Goal: Transaction & Acquisition: Purchase product/service

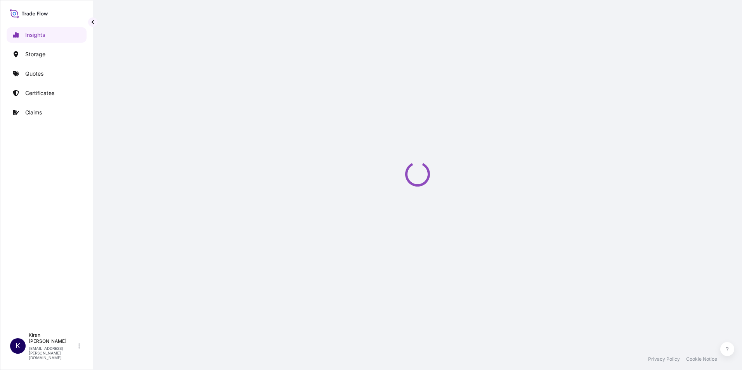
select select "2025"
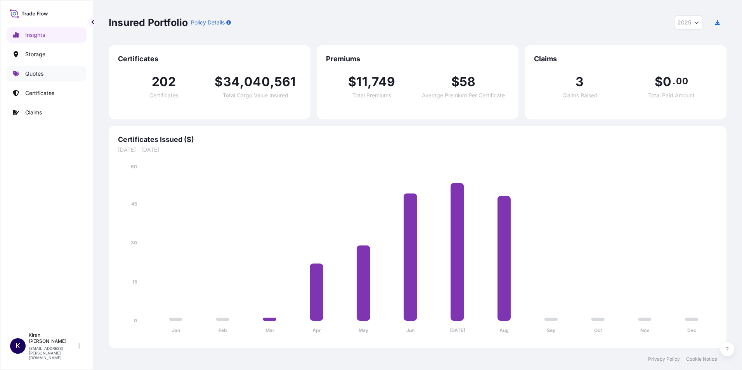
click at [39, 78] on link "Quotes" at bounding box center [47, 74] width 80 height 16
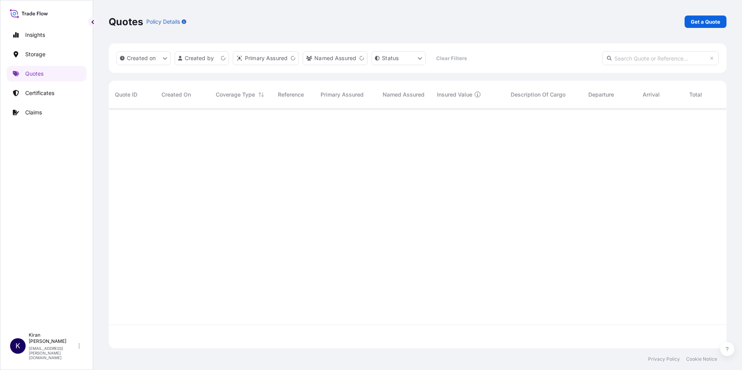
scroll to position [238, 612]
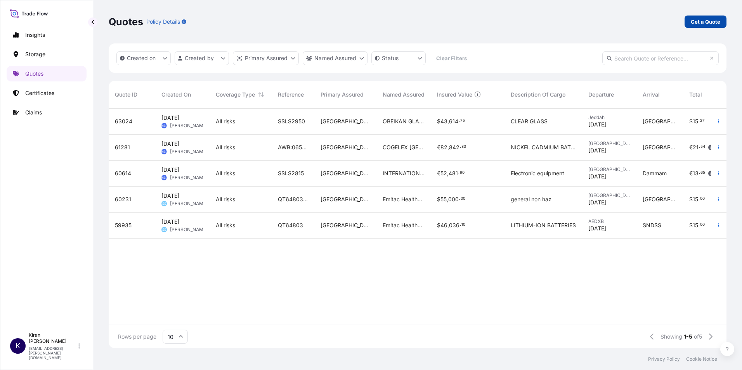
click at [712, 16] on link "Get a Quote" at bounding box center [705, 22] width 42 height 12
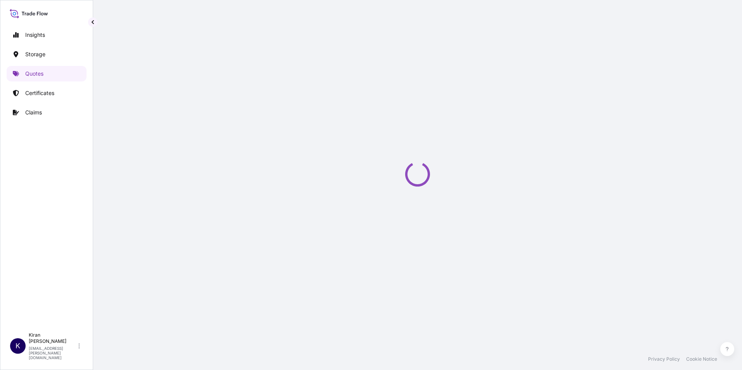
select select "Water"
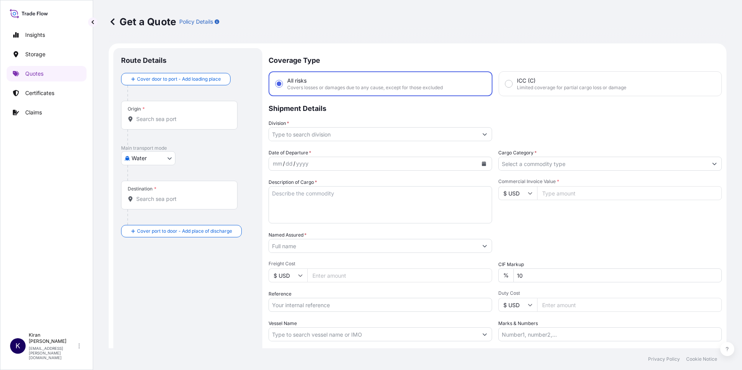
scroll to position [12, 0]
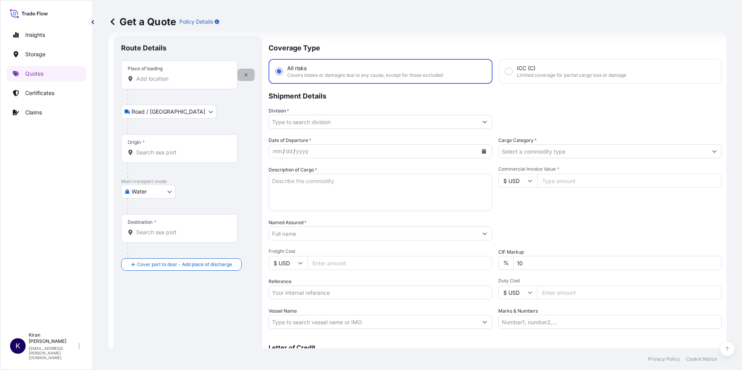
click at [244, 76] on icon "button" at bounding box center [246, 75] width 5 height 5
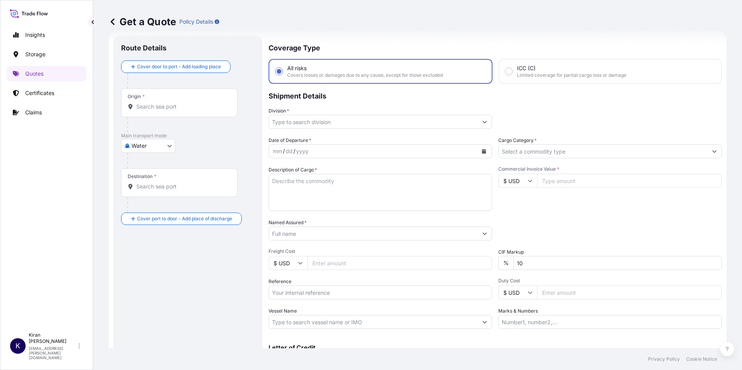
click at [150, 109] on input "Origin *" at bounding box center [182, 107] width 92 height 8
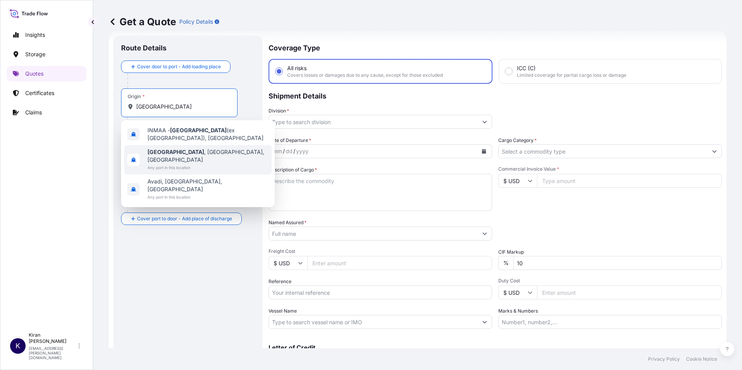
click at [194, 164] on span "Any port in this location" at bounding box center [207, 168] width 121 height 8
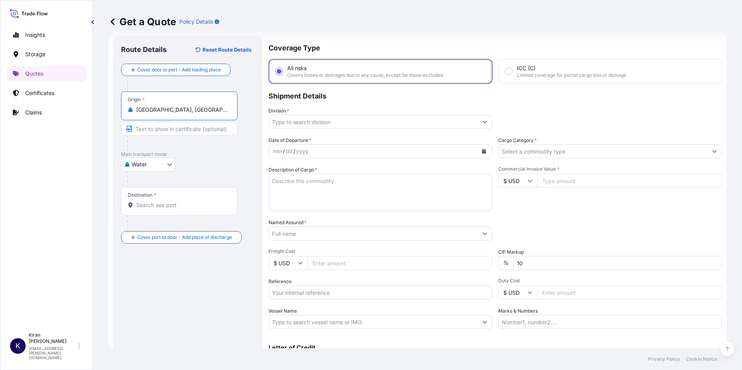
type input "[GEOGRAPHIC_DATA], [GEOGRAPHIC_DATA], [GEOGRAPHIC_DATA]"
click at [170, 195] on div "Destination *" at bounding box center [179, 201] width 116 height 29
click at [170, 201] on input "Destination *" at bounding box center [182, 205] width 92 height 8
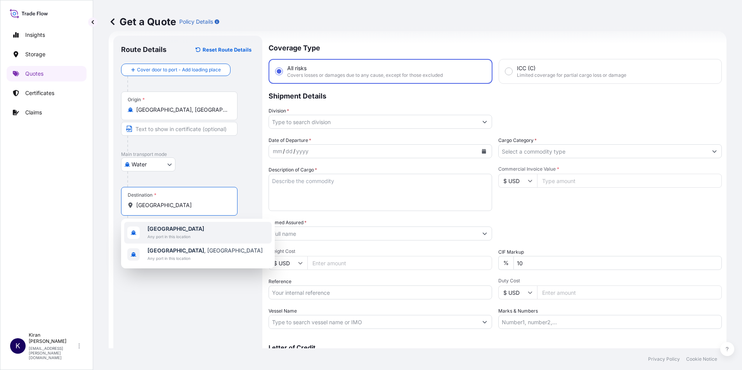
click at [182, 236] on span "Any port in this location" at bounding box center [175, 237] width 57 height 8
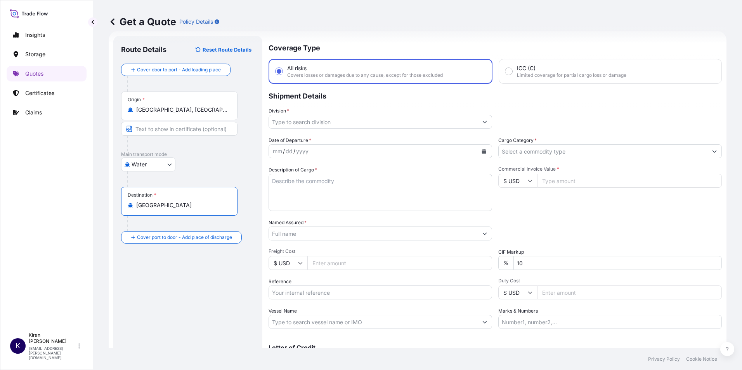
type input "[GEOGRAPHIC_DATA]"
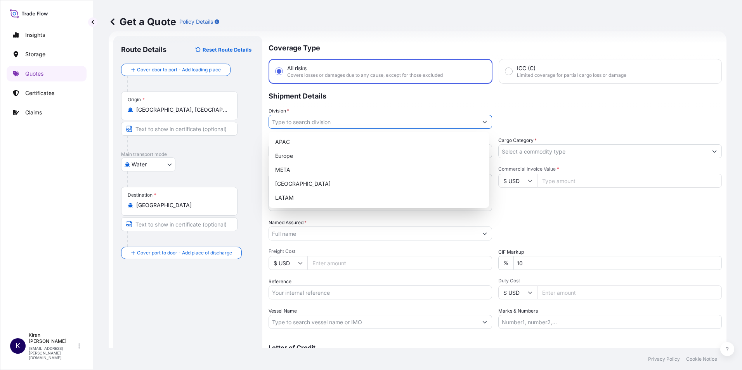
click at [361, 127] on input "Division *" at bounding box center [373, 122] width 209 height 14
click at [289, 167] on div "META" at bounding box center [379, 170] width 214 height 14
type input "META"
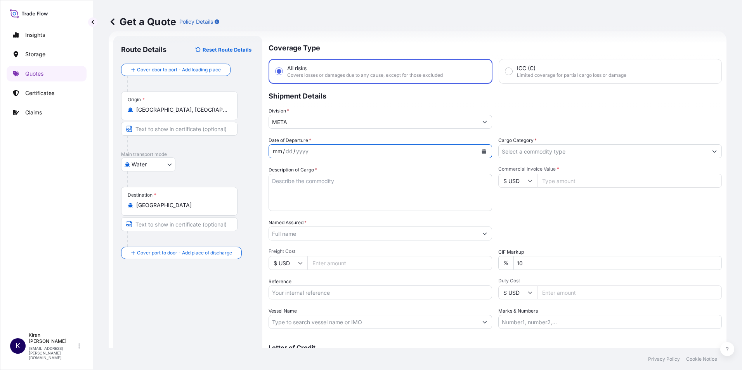
click at [348, 151] on div "mm / dd / yyyy" at bounding box center [373, 151] width 209 height 14
click at [163, 210] on div "Destination * [GEOGRAPHIC_DATA]" at bounding box center [179, 201] width 116 height 29
click at [163, 209] on input "[GEOGRAPHIC_DATA]" at bounding box center [182, 205] width 92 height 8
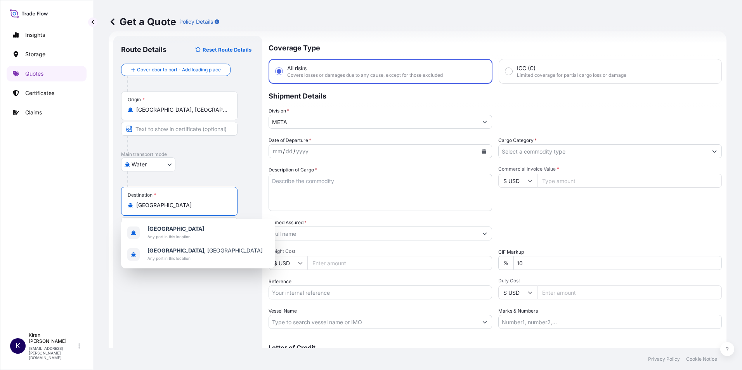
drag, startPoint x: 165, startPoint y: 206, endPoint x: 112, endPoint y: 203, distance: 52.9
click at [112, 203] on form "Route Details Reset Route Details Cover door to port - Add loading place Place …" at bounding box center [417, 211] width 617 height 360
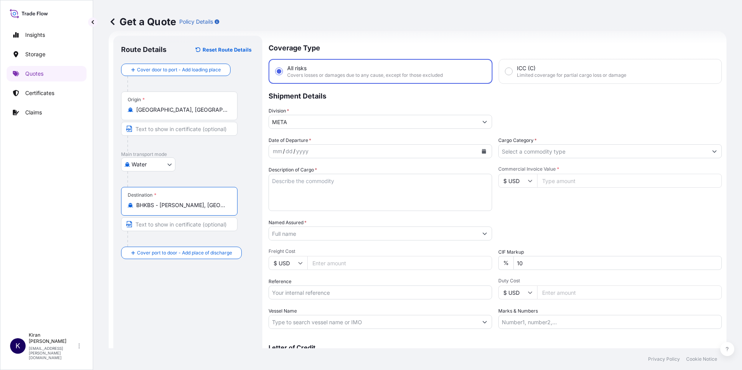
type input "BHKBS - [PERSON_NAME], [GEOGRAPHIC_DATA]"
click at [322, 156] on div "mm / dd / yyyy" at bounding box center [373, 151] width 209 height 14
click at [483, 154] on button "Calendar" at bounding box center [483, 151] width 12 height 12
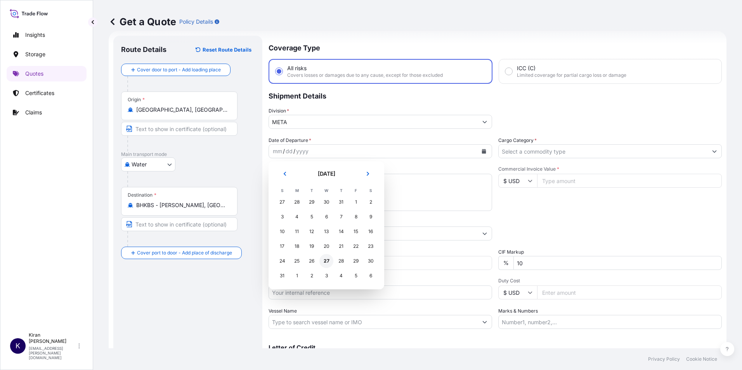
click at [328, 261] on div "27" at bounding box center [326, 261] width 14 height 14
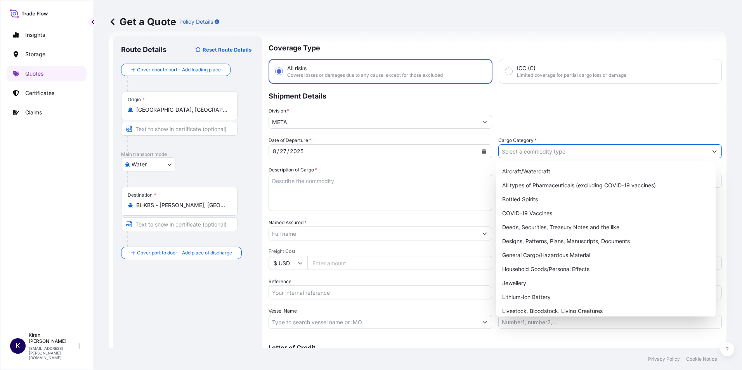
click at [555, 150] on input "Cargo Category *" at bounding box center [602, 151] width 209 height 14
click at [538, 255] on div "General Cargo/Hazardous Material" at bounding box center [606, 255] width 214 height 14
type input "General Cargo/Hazardous Material"
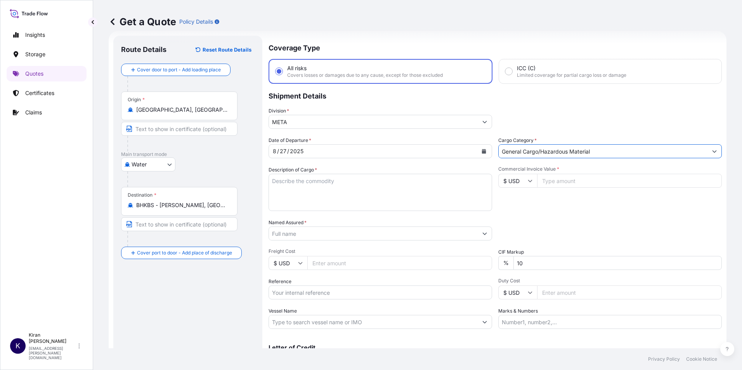
click at [326, 188] on textarea "Description of Cargo *" at bounding box center [379, 192] width 223 height 37
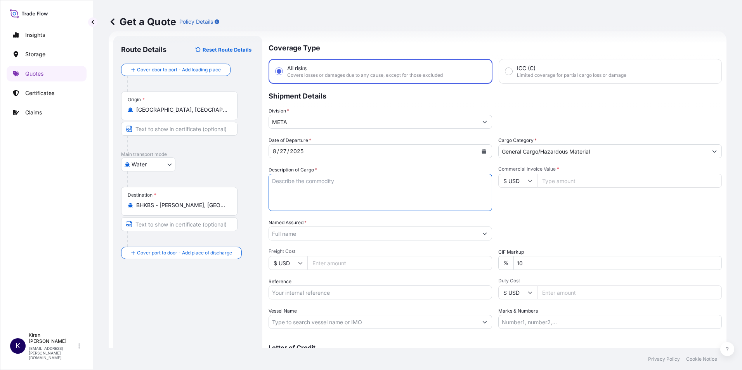
click at [303, 176] on textarea "Description of Cargo *" at bounding box center [379, 192] width 223 height 37
click at [301, 182] on textarea "Description of Cargo *" at bounding box center [379, 192] width 223 height 37
paste textarea "HISENSE BRAND ROOF TOP PACKAGE AC UNIT AND SPARE PARTS"
type textarea "HISENSE BRAND ROOF TOP PACKAGE AC UNIT AND SPARE PARTS"
click at [552, 182] on input "Commercial Invoice Value *" at bounding box center [629, 181] width 185 height 14
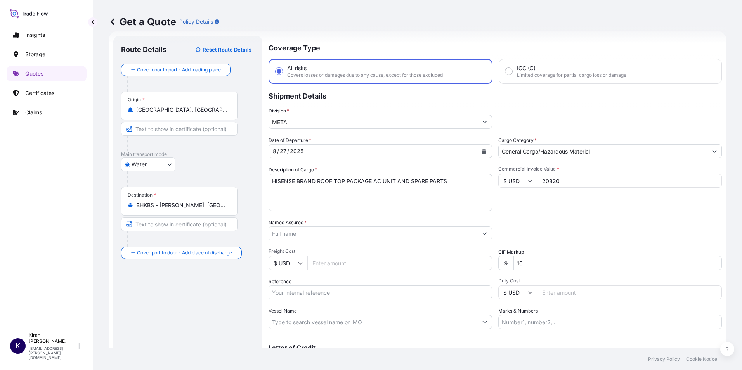
type input "20820"
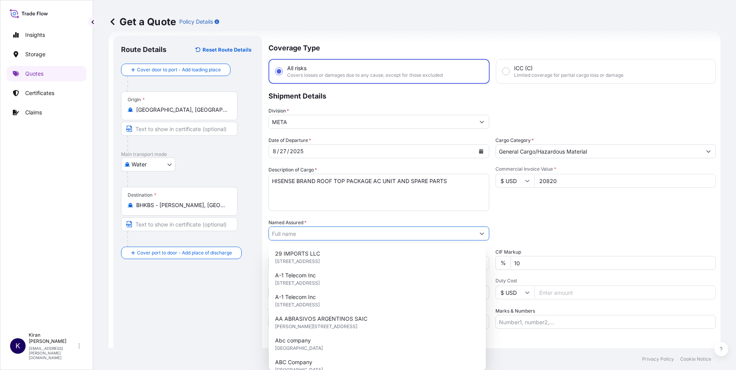
click at [464, 215] on div "Date of Departure * [DATE] Cargo Category * General Cargo/Hazardous Material De…" at bounding box center [491, 233] width 447 height 192
click at [334, 237] on input "Named Assured *" at bounding box center [373, 234] width 209 height 14
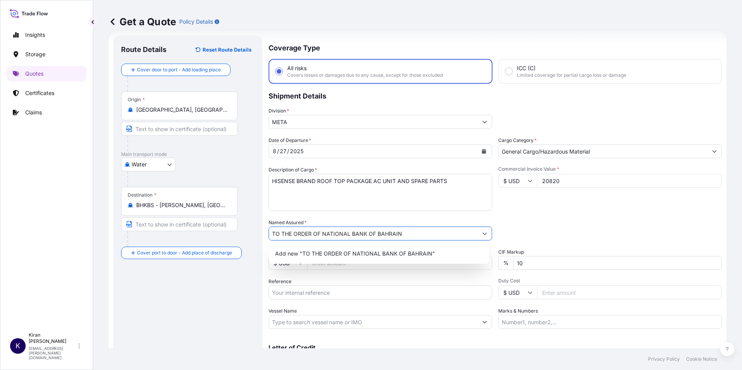
type input "TO THE ORDER OF NATIONAL BANK OF BAHRAIN"
click at [548, 233] on div "Packing Category Type to search a container mode Please select a primary mode o…" at bounding box center [609, 230] width 223 height 22
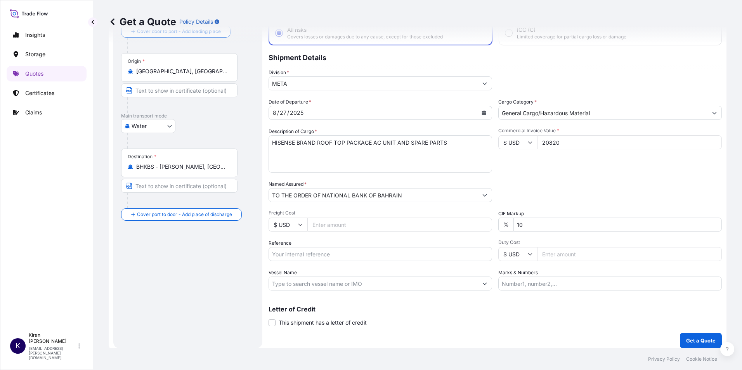
scroll to position [55, 0]
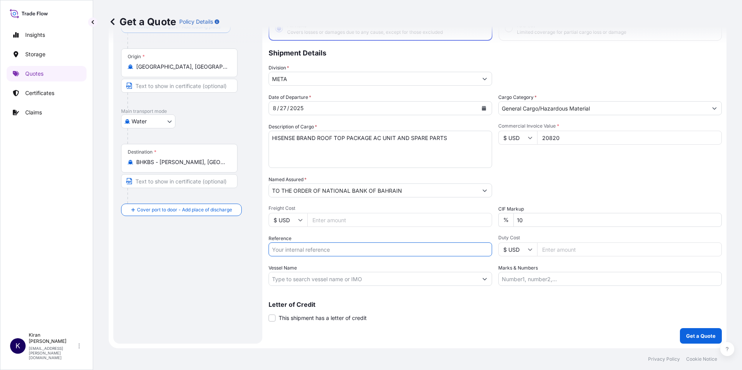
click at [385, 250] on input "Reference" at bounding box center [379, 249] width 223 height 14
click at [299, 250] on input "Reference" at bounding box center [379, 249] width 223 height 14
paste input "QT65070"
type input "QT65070"
drag, startPoint x: 529, startPoint y: 277, endPoint x: 534, endPoint y: 279, distance: 5.7
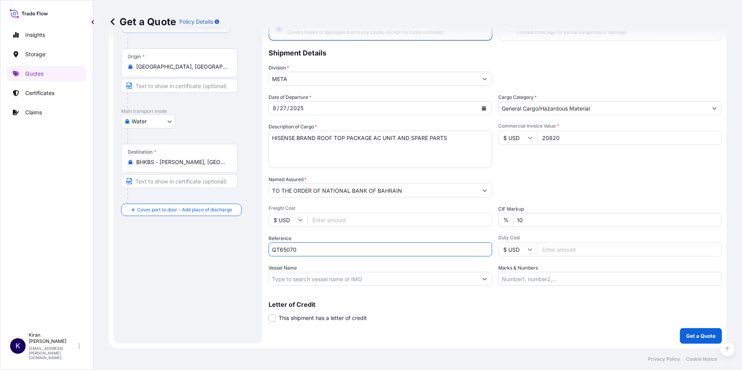
click at [529, 277] on input "Marks & Numbers" at bounding box center [609, 279] width 223 height 14
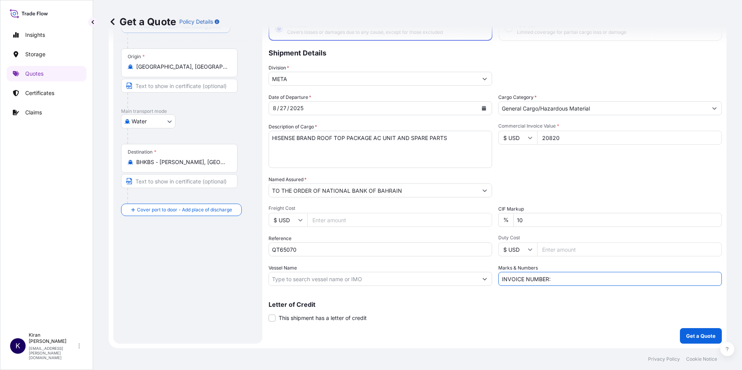
type input "INVOICE NUMBER:"
drag, startPoint x: 566, startPoint y: 277, endPoint x: 413, endPoint y: 274, distance: 153.6
click at [413, 273] on div "Date of Departure * [DATE] Cargo Category * General Cargo/Hazardous Material De…" at bounding box center [494, 189] width 453 height 192
click at [272, 318] on span at bounding box center [271, 318] width 7 height 7
click at [268, 314] on input "This shipment has a letter of credit" at bounding box center [268, 314] width 0 height 0
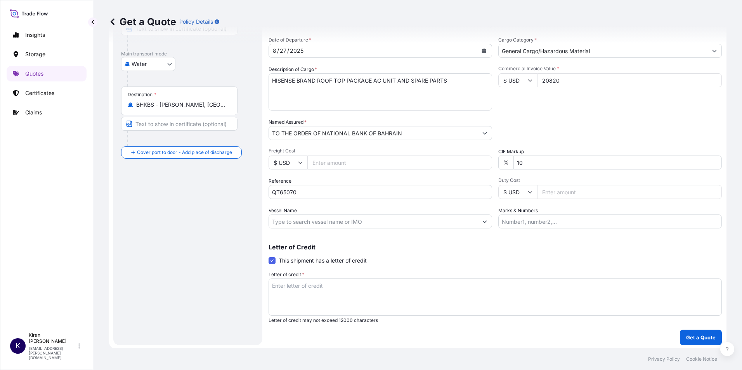
scroll to position [114, 0]
click at [354, 292] on textarea "Letter of credit *" at bounding box center [494, 295] width 453 height 37
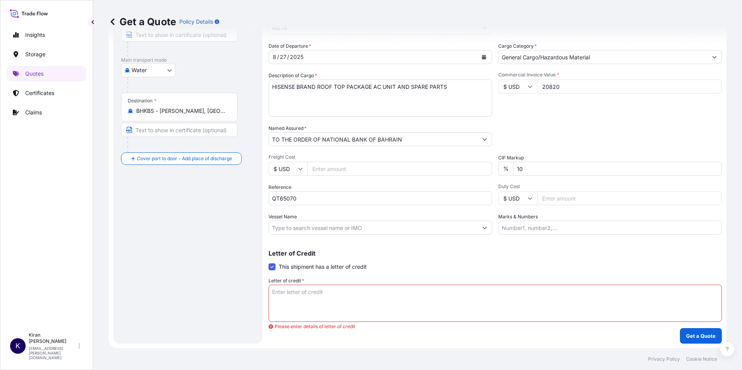
scroll to position [107, 0]
click at [320, 296] on textarea "Letter of credit *" at bounding box center [494, 303] width 453 height 37
paste textarea "[DOMAIN_NAME] POLICY/CERTIFCATE IN TRANSFERABLE FORM, MADE OUT/TRANSFERRED IN O…"
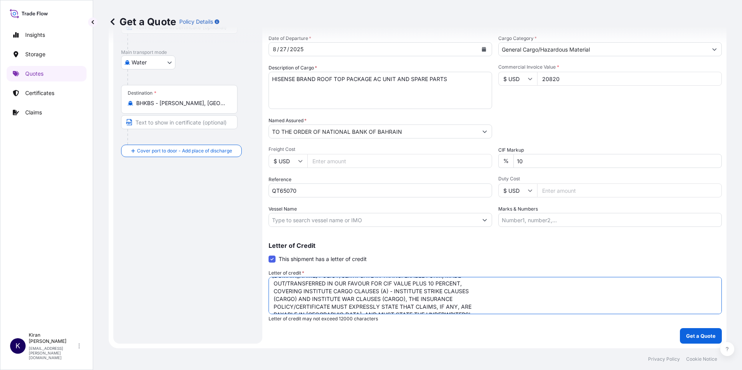
scroll to position [0, 0]
type textarea "[DOMAIN_NAME] POLICY/CERTIFCATE IN TRANSFERABLE FORM, MADE OUT/TRANSFERRED IN O…"
click at [546, 225] on input "Marks & Numbers" at bounding box center [609, 220] width 223 height 14
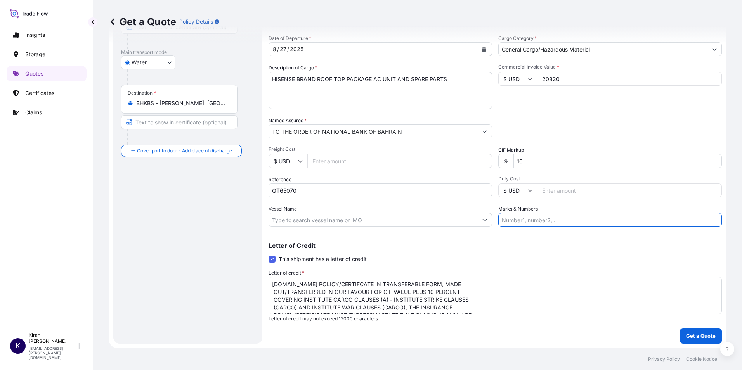
click at [522, 221] on input "Marks & Numbers" at bounding box center [609, 220] width 223 height 14
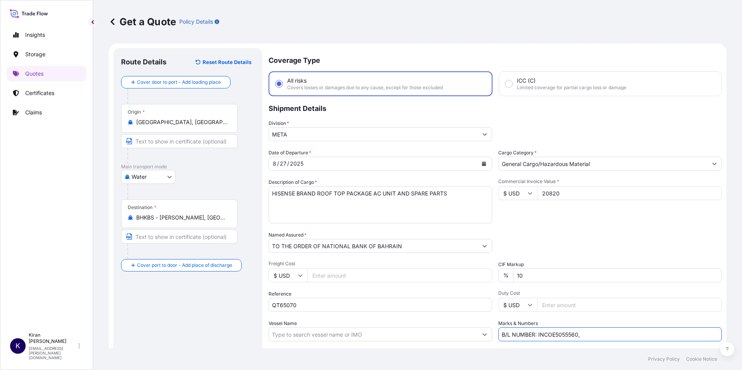
paste input "LC NO : 0000125ILC000126 DATE OF ISSUE: [DATE]"
drag, startPoint x: 586, startPoint y: 334, endPoint x: 586, endPoint y: 339, distance: 4.7
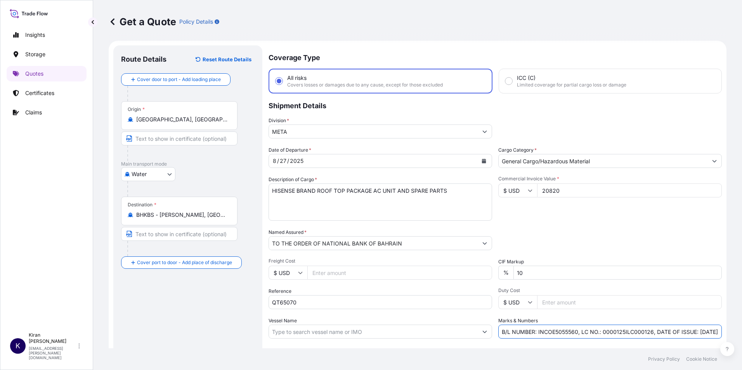
scroll to position [0, 0]
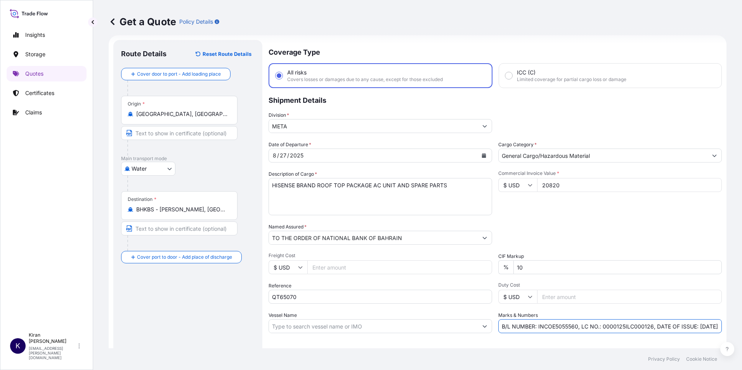
drag, startPoint x: 510, startPoint y: 336, endPoint x: 430, endPoint y: 341, distance: 80.4
click at [430, 341] on div "Coverage Type All risks Covers losses or damages due to any cause, except for t…" at bounding box center [494, 245] width 453 height 410
type input "B/L NUMBER: INCOE5055560, LC NO.: 0000125ILC000126, DATE OF ISSUE: [DATE]"
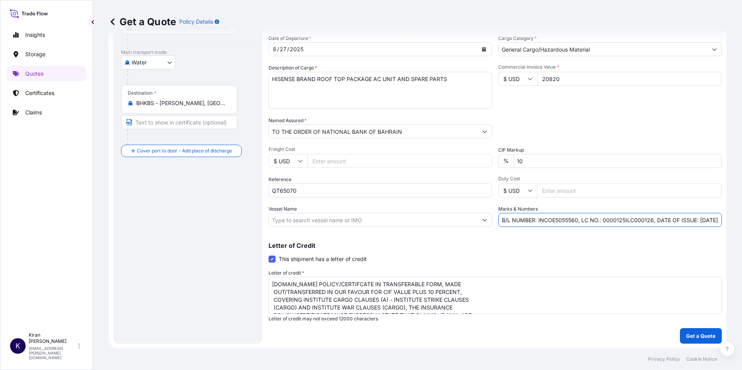
scroll to position [24, 0]
click at [691, 337] on p "Get a Quote" at bounding box center [700, 336] width 29 height 8
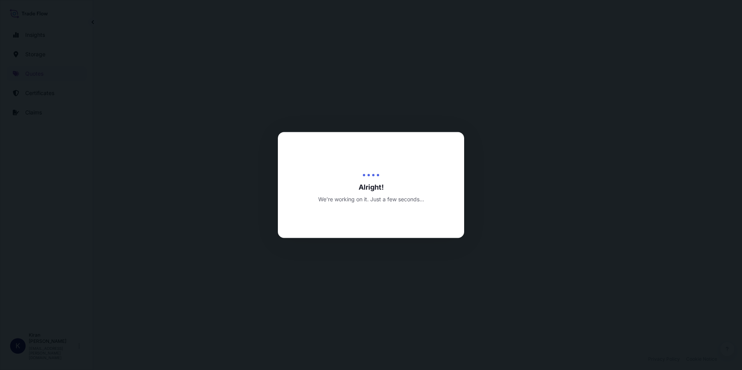
select select "Water"
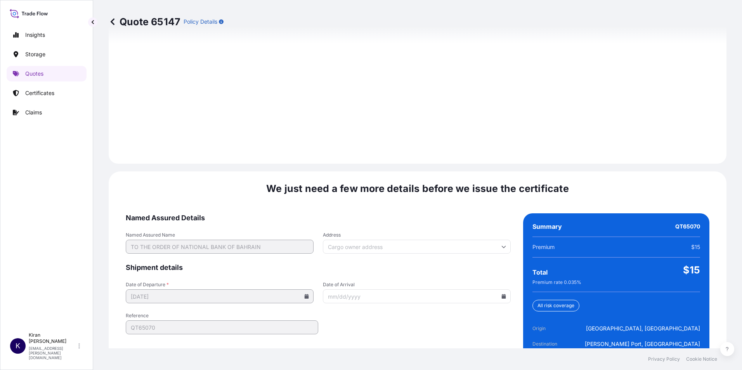
scroll to position [1210, 0]
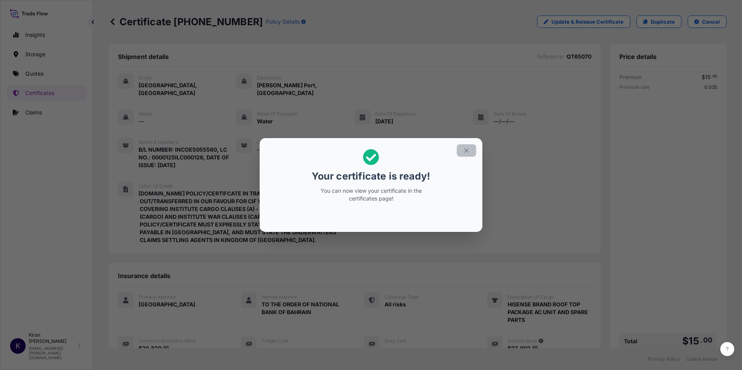
click at [465, 150] on icon "button" at bounding box center [466, 150] width 7 height 7
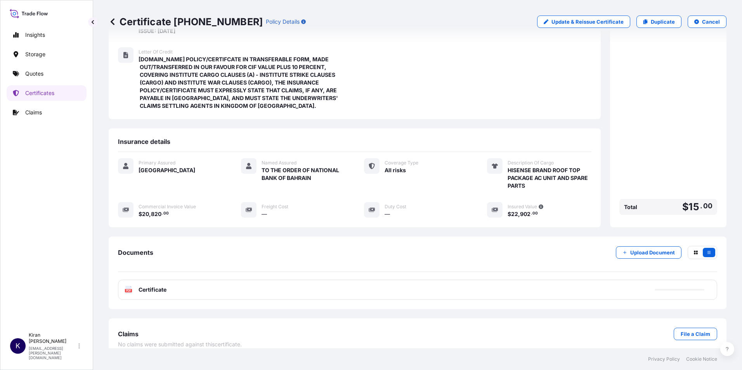
scroll to position [136, 0]
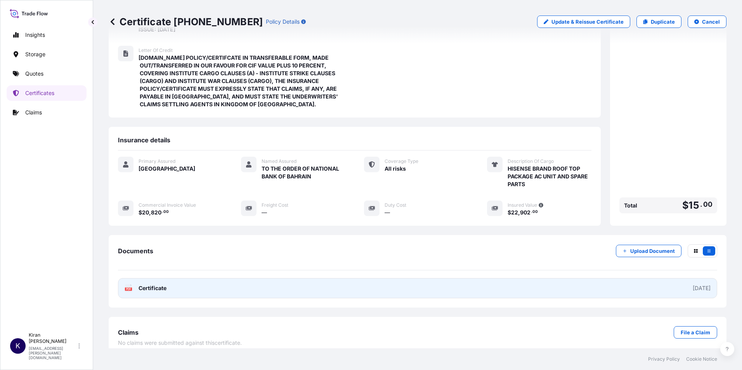
click at [635, 280] on link "PDF Certificate [DATE]" at bounding box center [417, 288] width 599 height 20
